Goal: Navigation & Orientation: Understand site structure

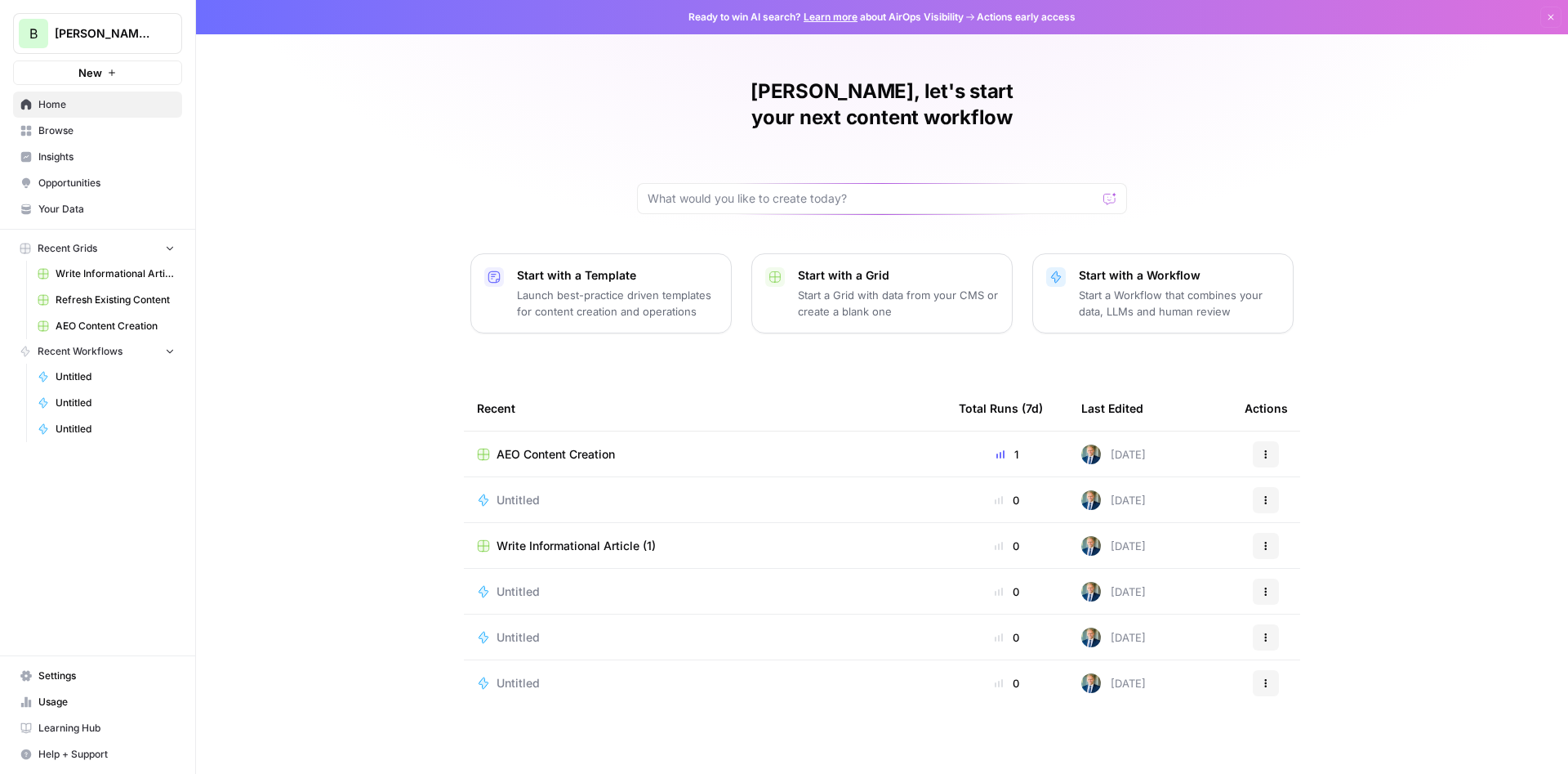
click at [77, 173] on link "Opportunities" at bounding box center [97, 183] width 169 height 26
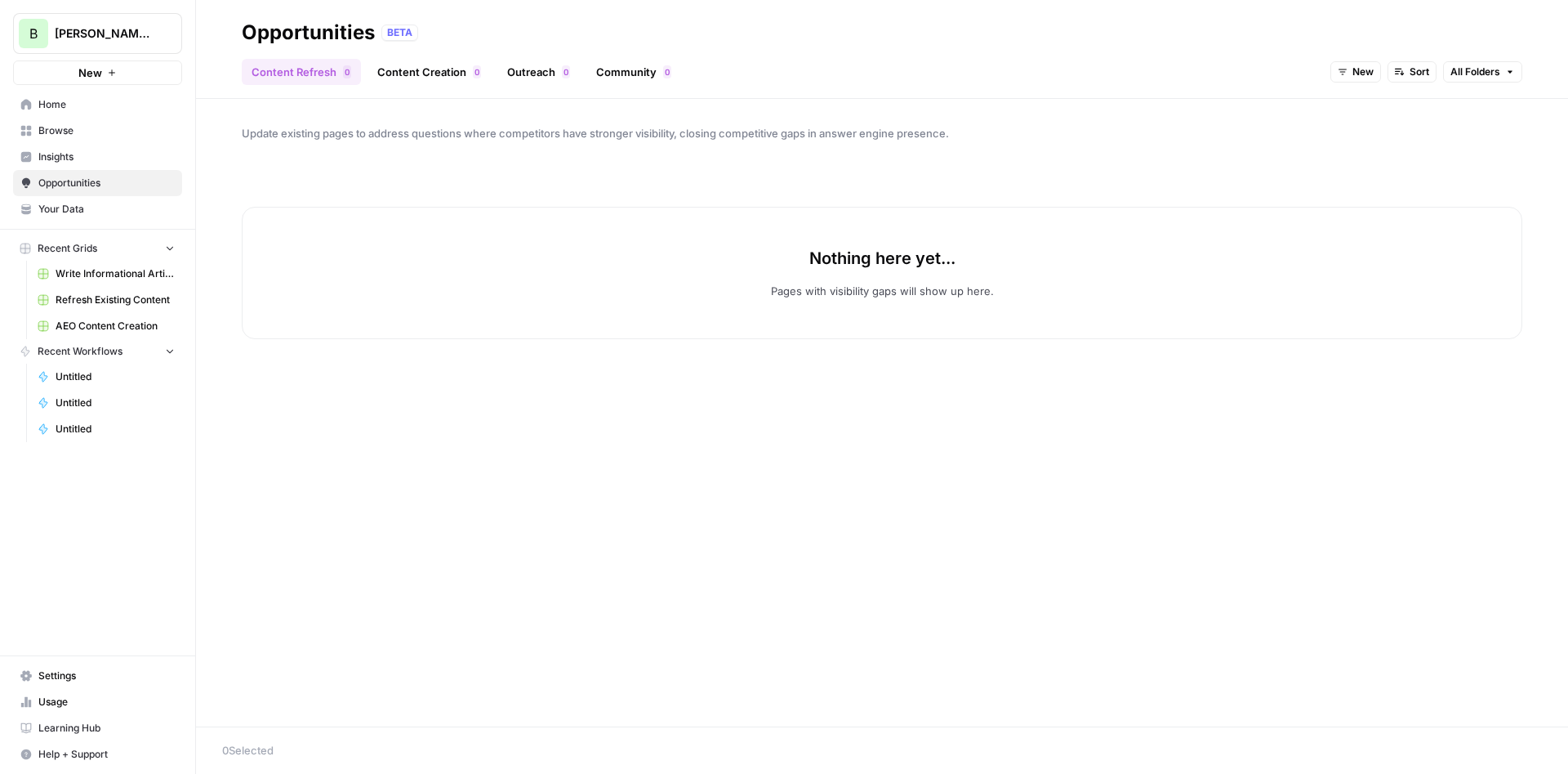
click at [436, 46] on div "Content Refresh 0 Content Creation 0 Outreach 0 Community 0 New Sort All Folders" at bounding box center [882, 65] width 1281 height 40
click at [446, 70] on link "Content Creation 0" at bounding box center [429, 71] width 123 height 26
click at [542, 67] on link "Outreach 0" at bounding box center [539, 71] width 83 height 26
click at [647, 67] on link "Community 0" at bounding box center [634, 71] width 95 height 26
click at [307, 73] on link "Content Refresh 0" at bounding box center [301, 71] width 120 height 26
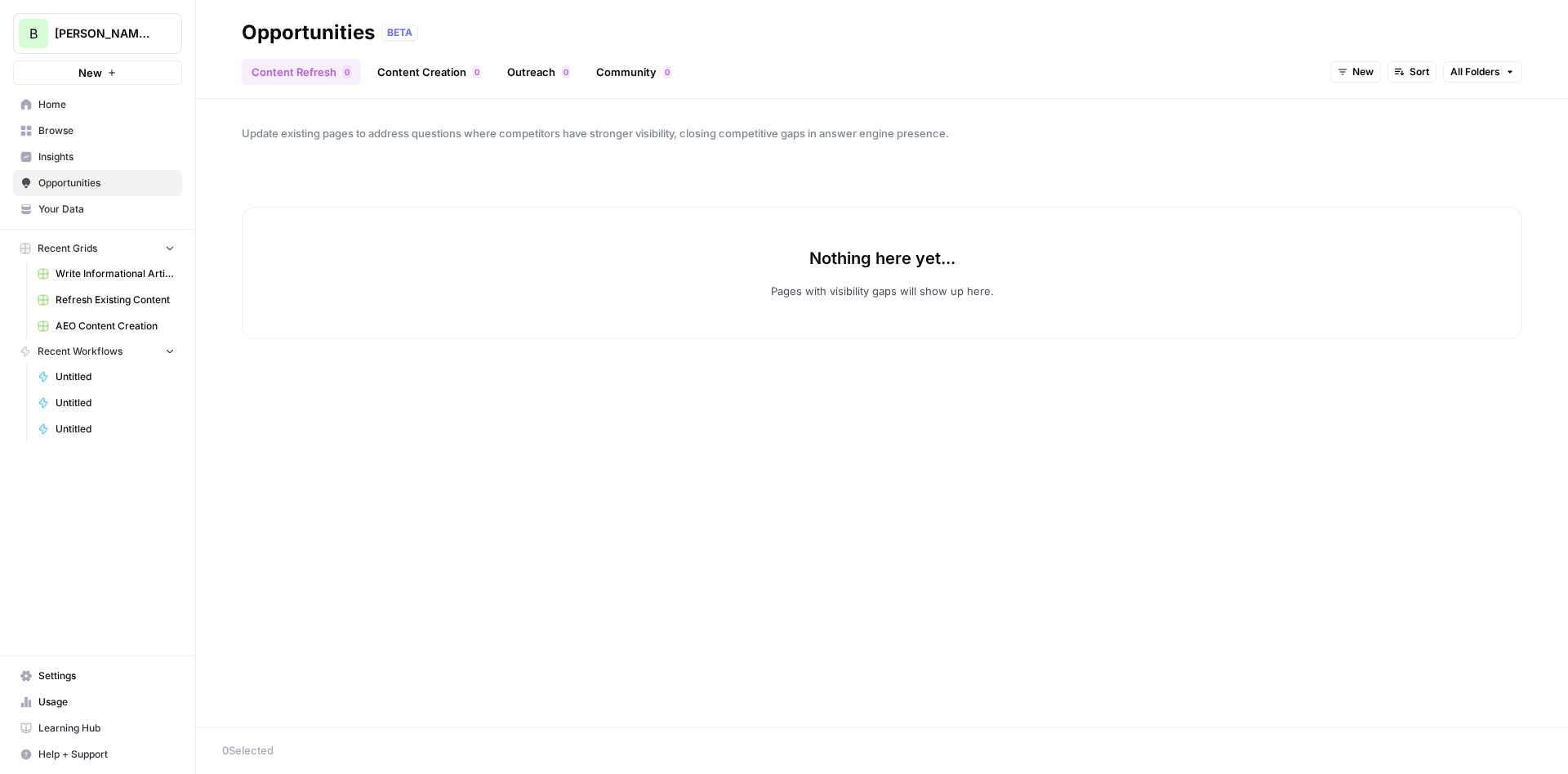
click at [59, 159] on span "Insights" at bounding box center [107, 157] width 137 height 15
